Goal: Task Accomplishment & Management: Use online tool/utility

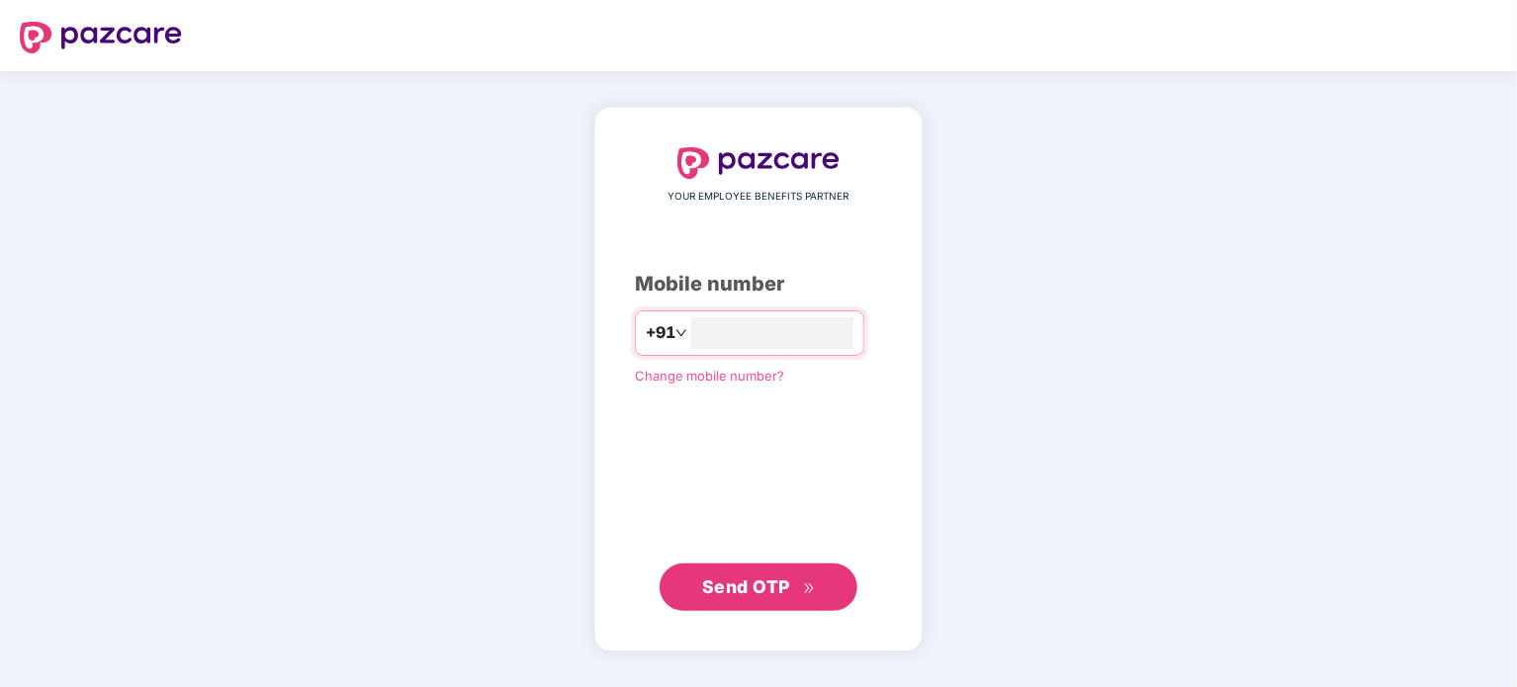
type input "**********"
click at [697, 571] on button "Send OTP" at bounding box center [759, 586] width 198 height 47
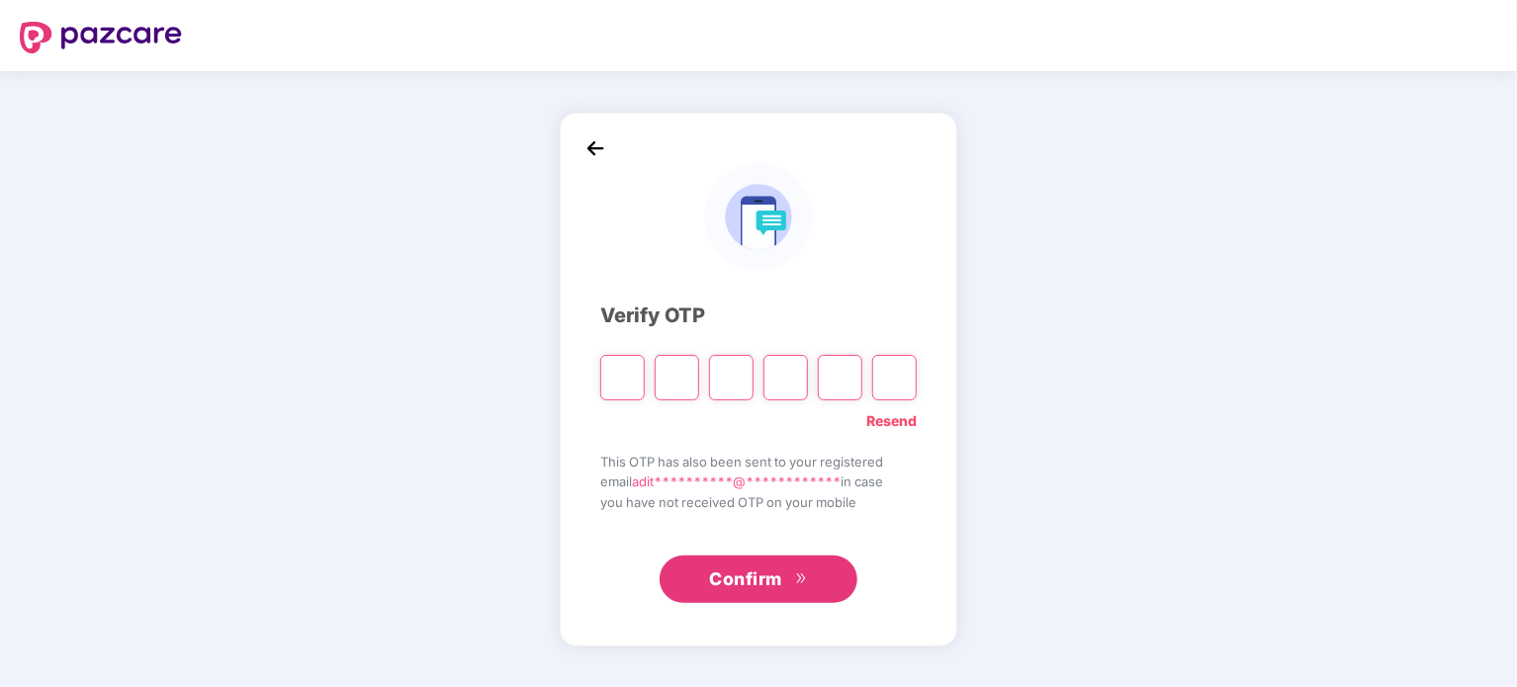
type input "*"
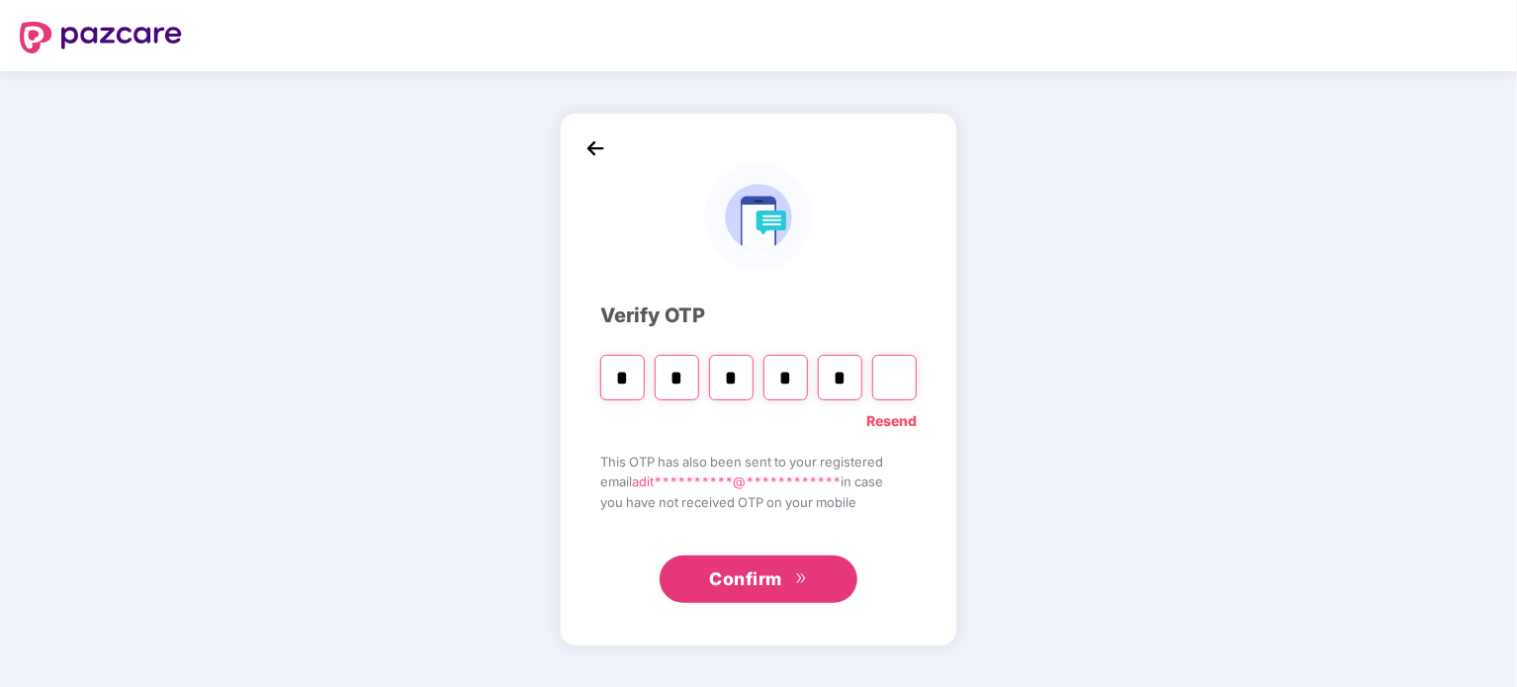
type input "*"
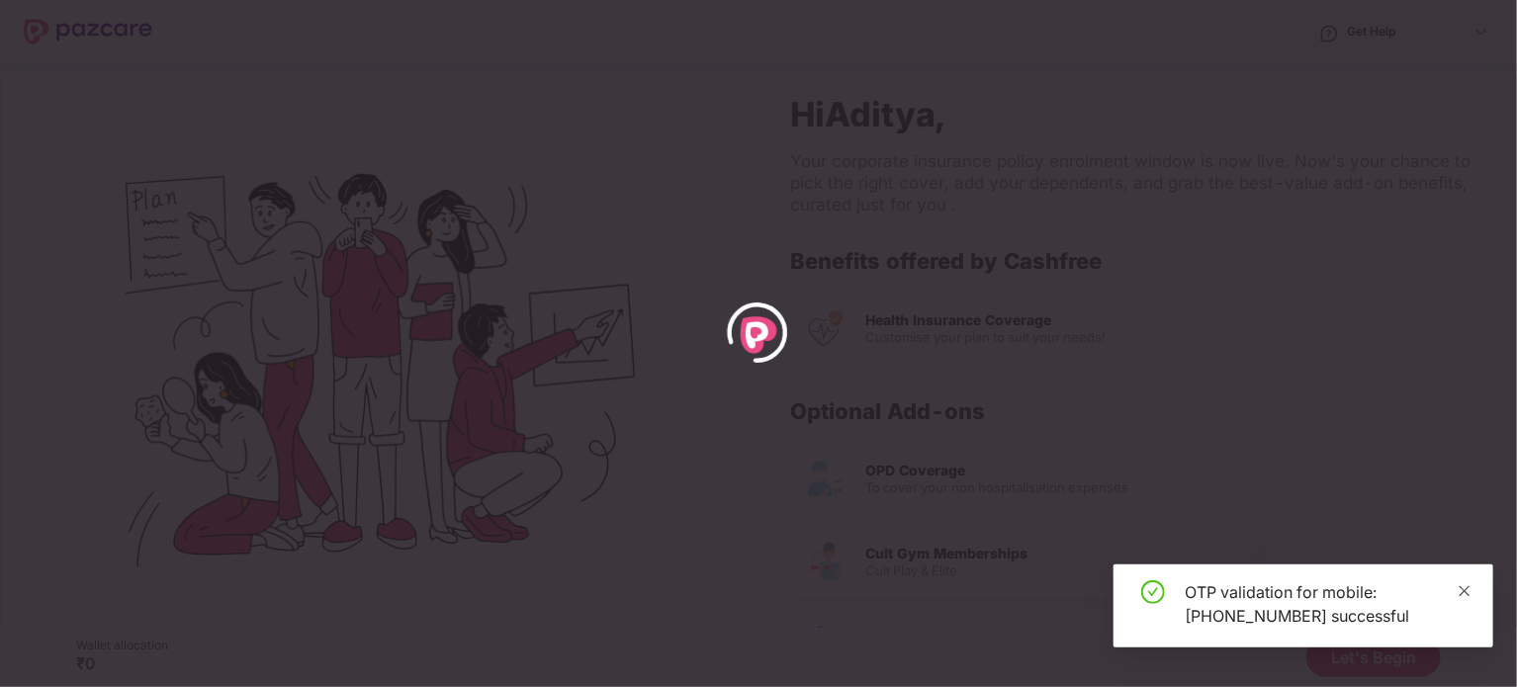
click at [1468, 592] on icon "close" at bounding box center [1465, 592] width 14 height 14
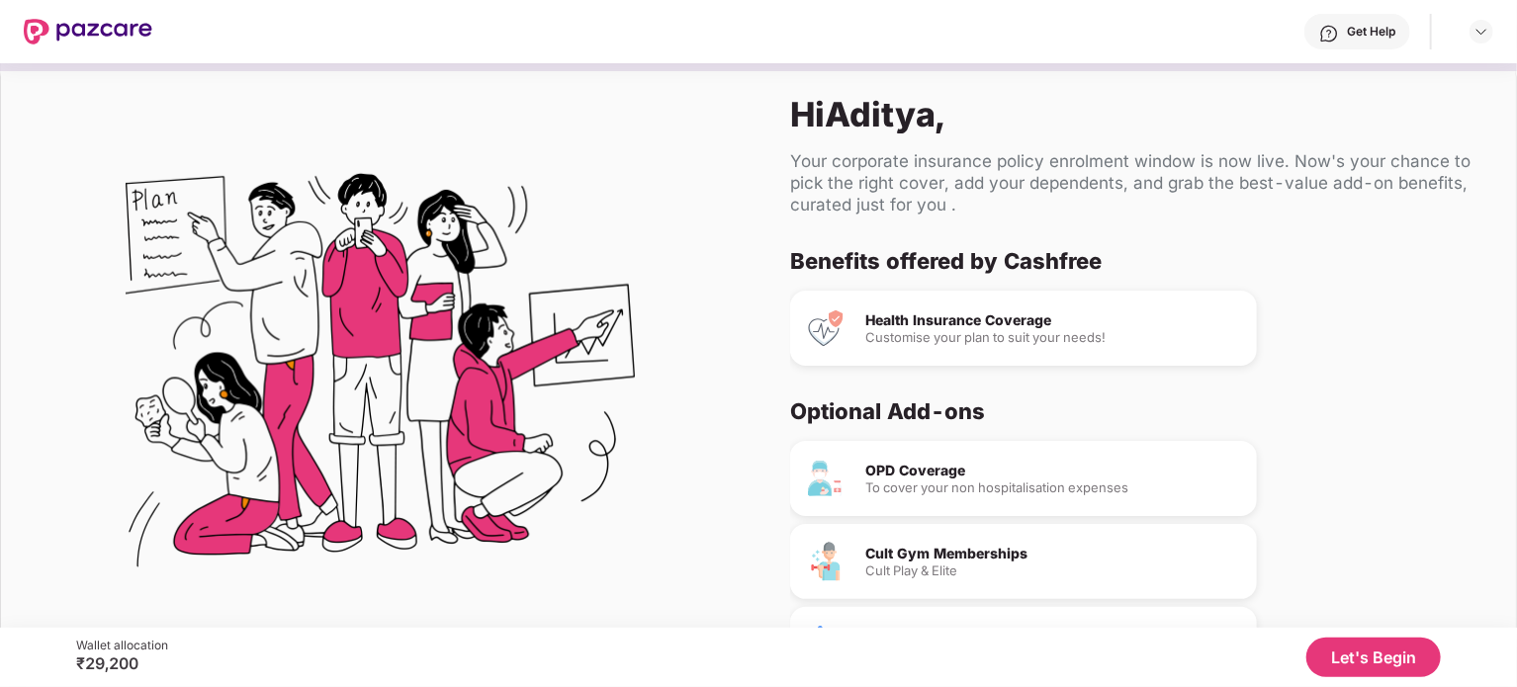
click at [1349, 658] on button "Let's Begin" at bounding box center [1374, 658] width 135 height 40
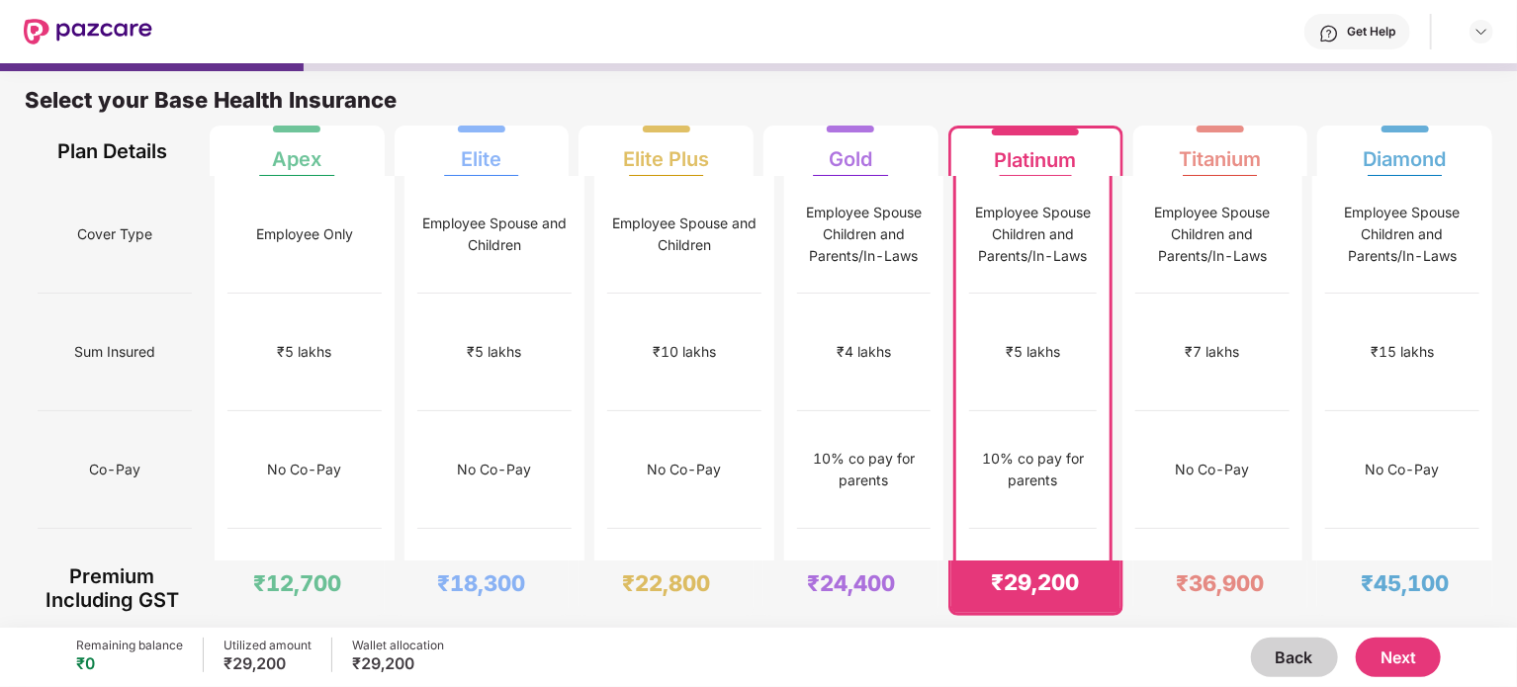
click at [1274, 644] on button "Back" at bounding box center [1294, 658] width 87 height 40
